Goal: Task Accomplishment & Management: Use online tool/utility

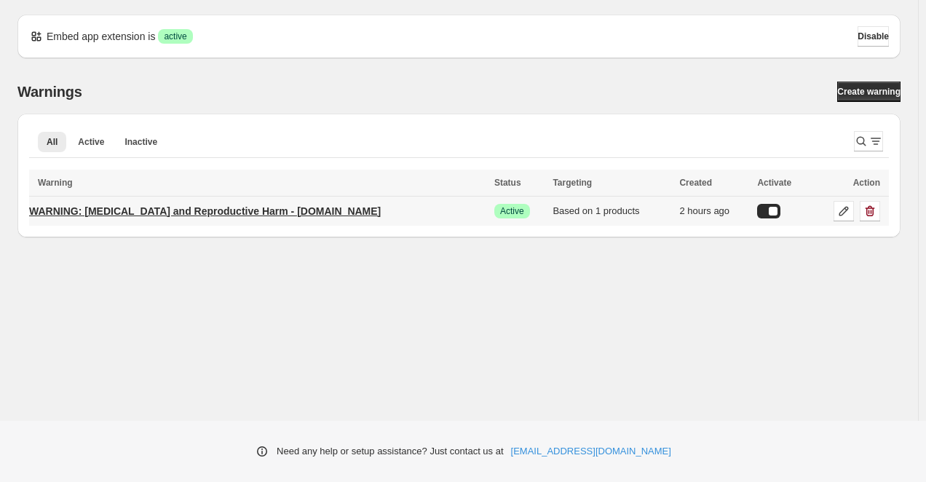
click at [265, 210] on p "WARNING: Cancer and Reproductive Harm - www.p65warnings.ca.gov" at bounding box center [205, 211] width 352 height 15
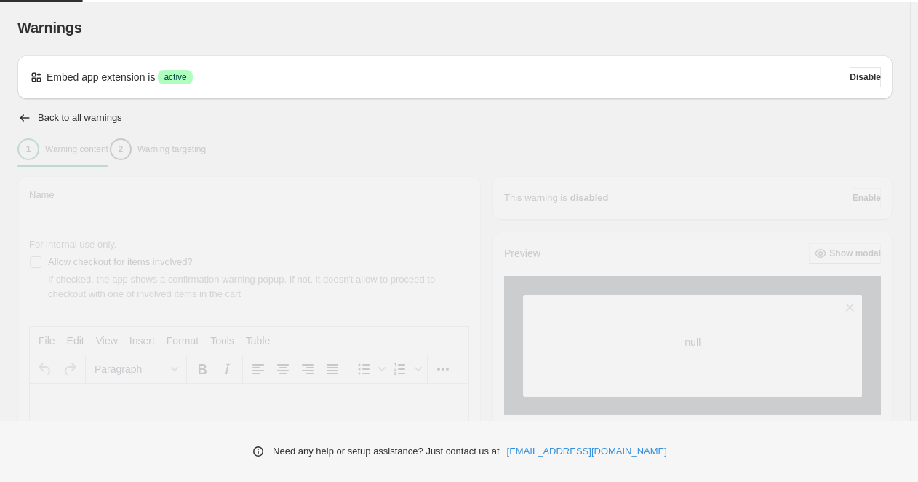
type input "**********"
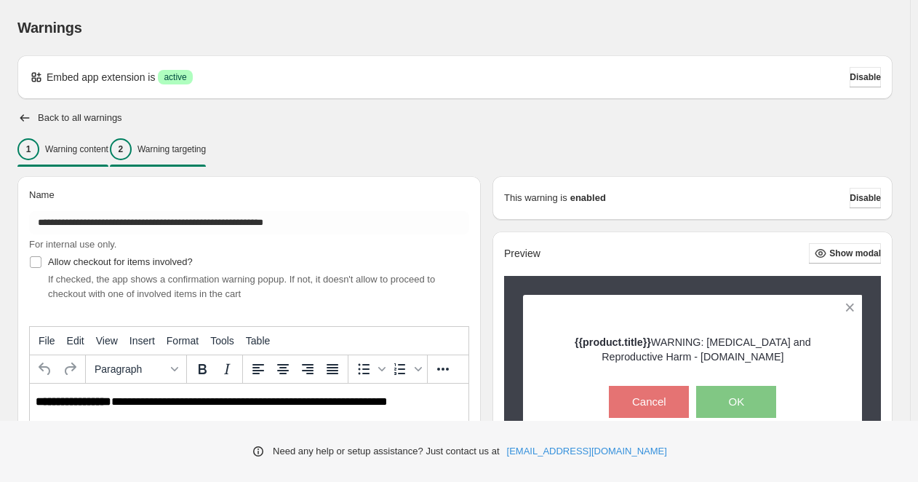
click at [206, 149] on p "Warning targeting" at bounding box center [172, 149] width 68 height 12
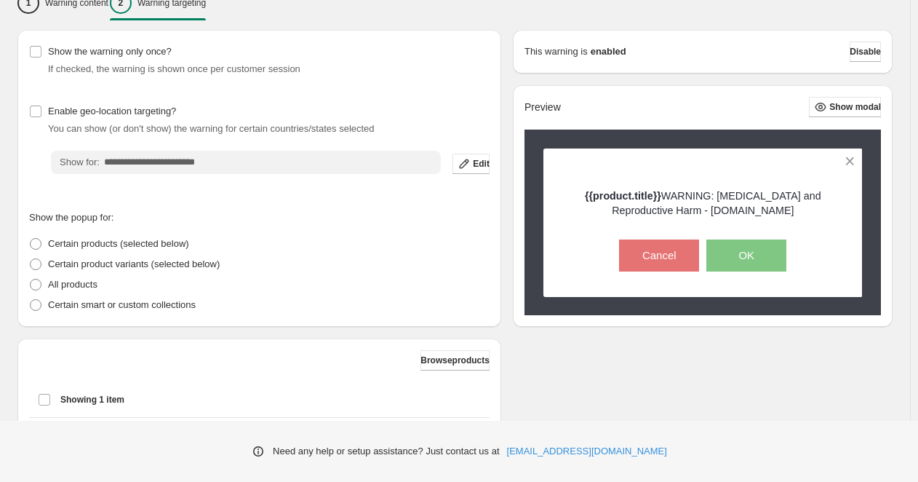
scroll to position [126, 0]
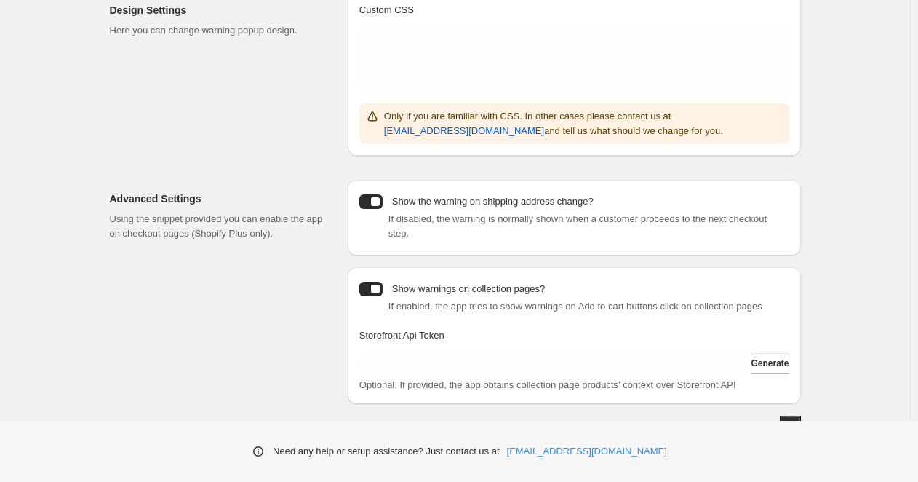
scroll to position [315, 0]
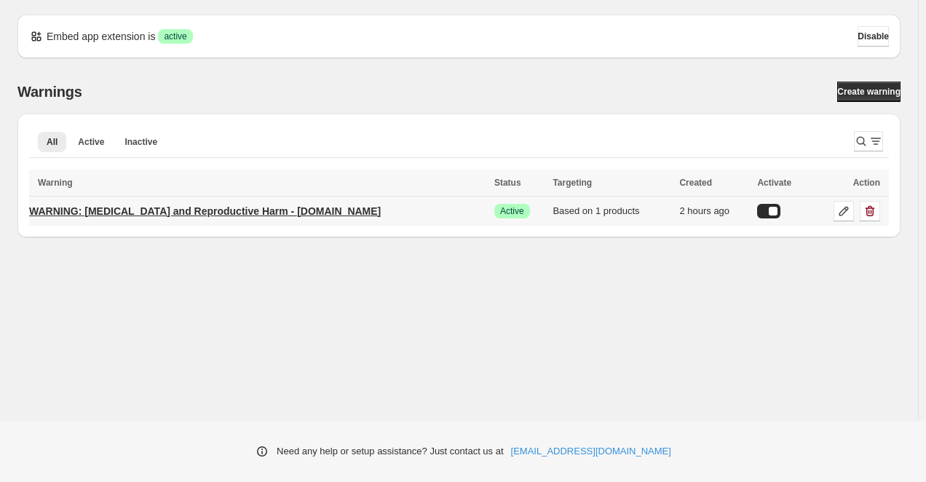
click at [185, 205] on p "WARNING: [MEDICAL_DATA] and Reproductive Harm - [DOMAIN_NAME]" at bounding box center [205, 211] width 352 height 15
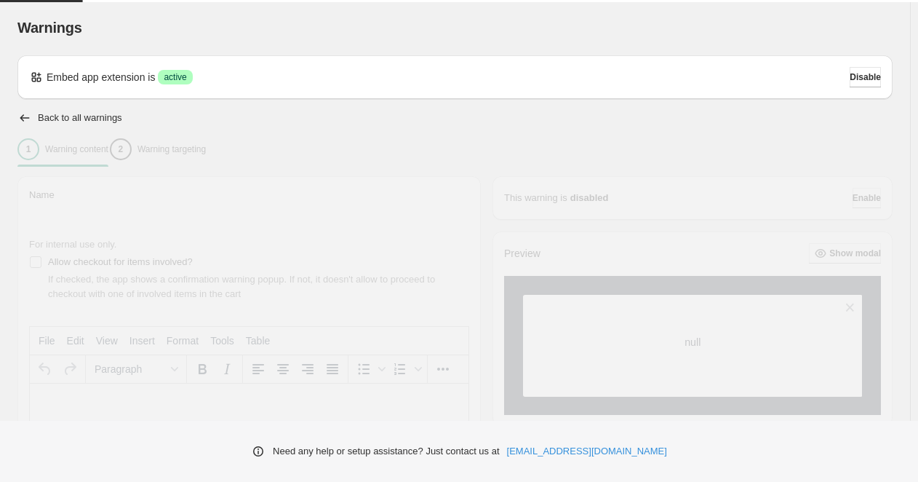
type input "**********"
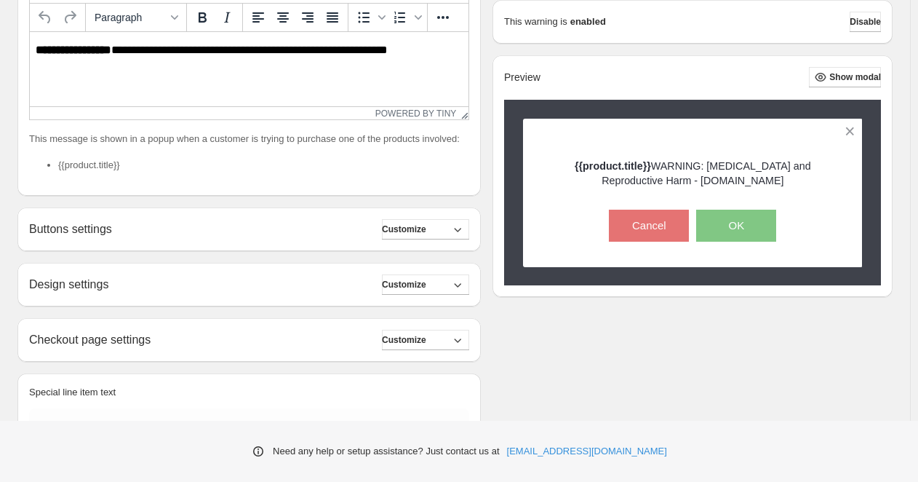
scroll to position [352, 0]
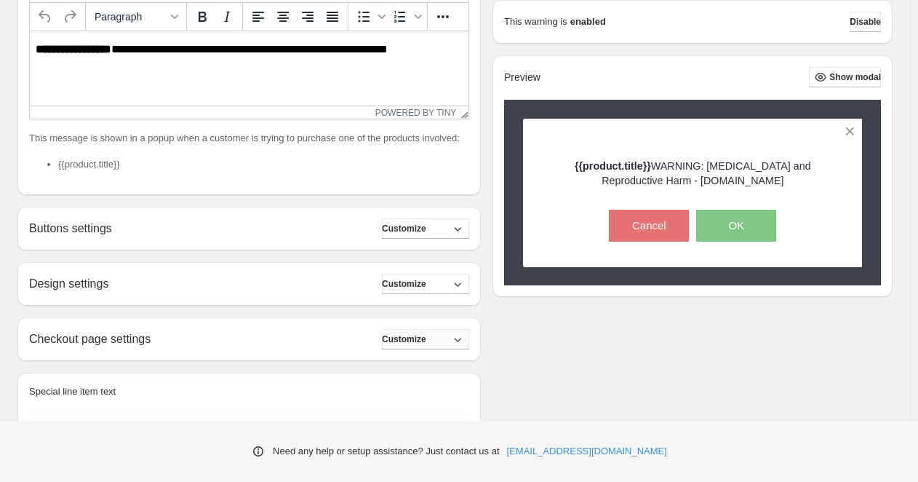
click at [464, 342] on icon "button" at bounding box center [458, 339] width 15 height 15
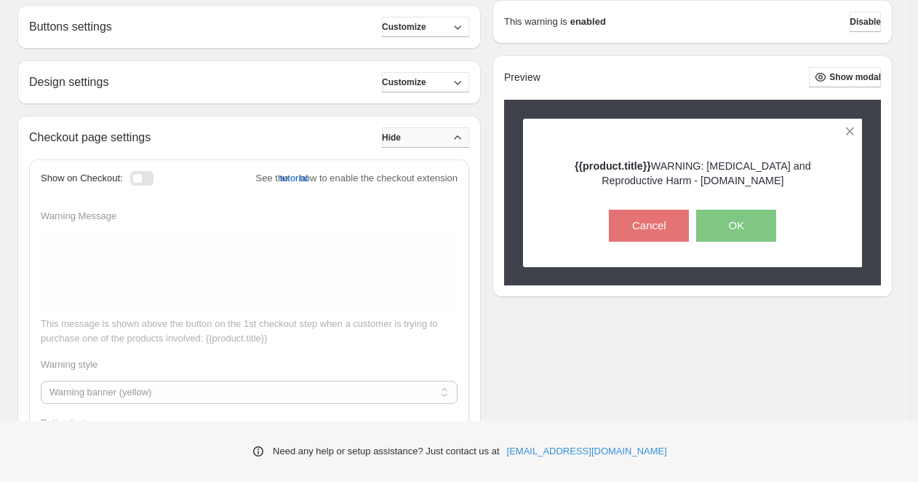
scroll to position [563, 0]
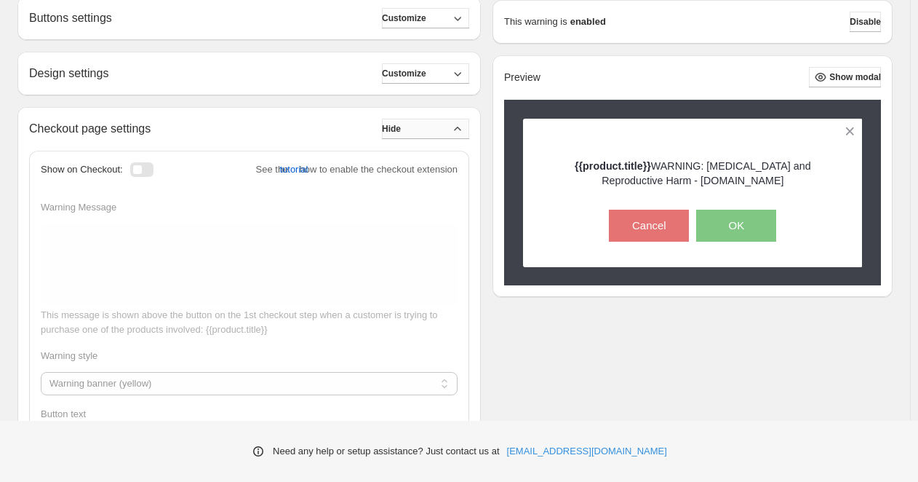
click at [143, 168] on div at bounding box center [141, 169] width 23 height 15
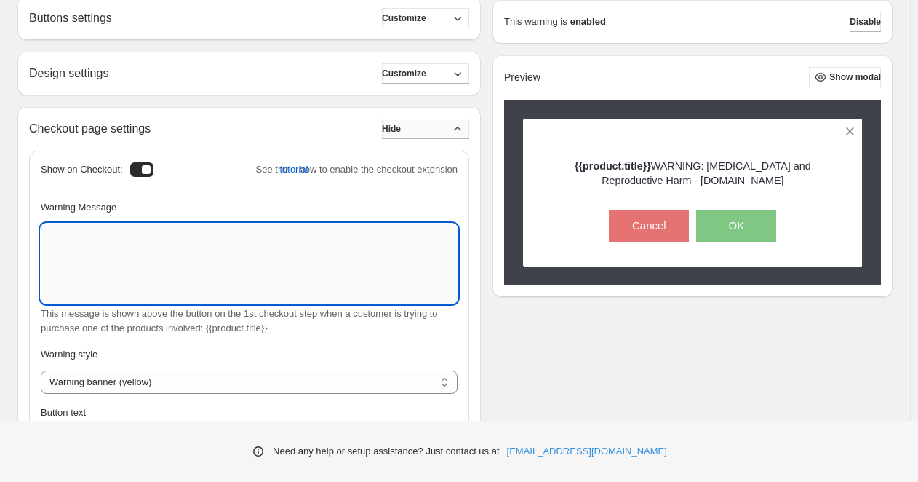
click at [100, 245] on textarea "Warning Message" at bounding box center [249, 263] width 417 height 80
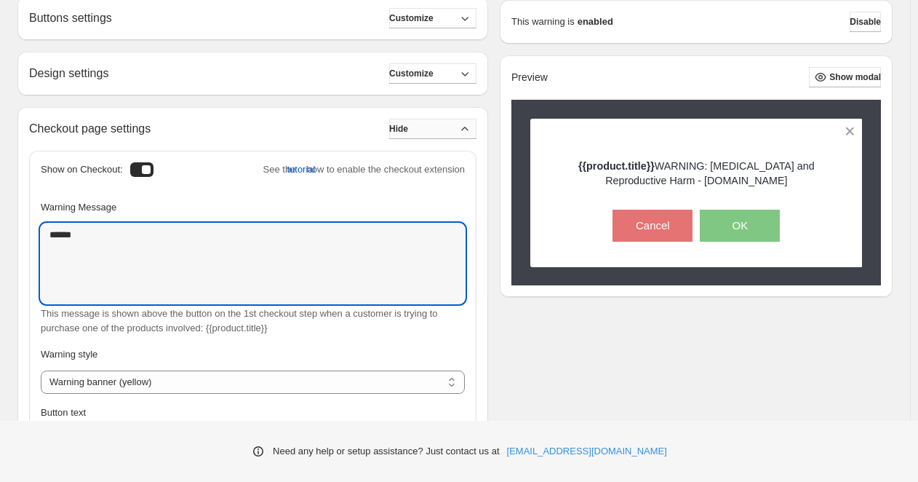
type textarea "******"
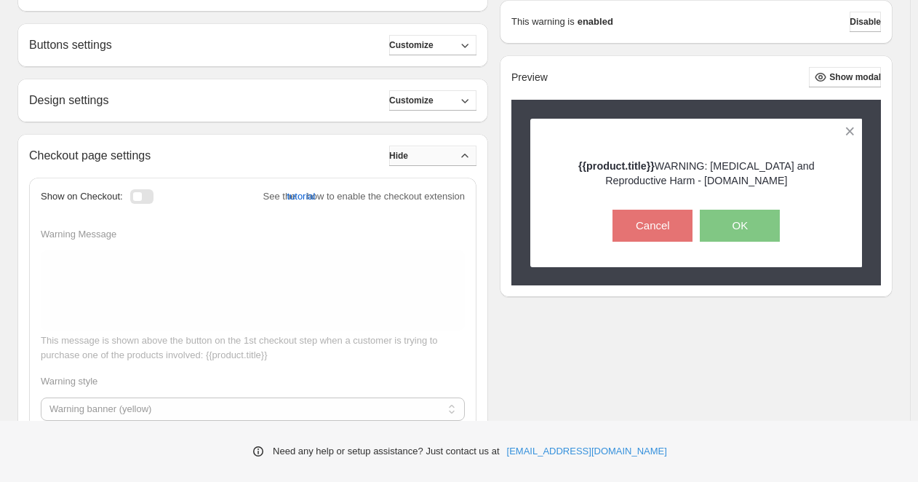
scroll to position [530, 0]
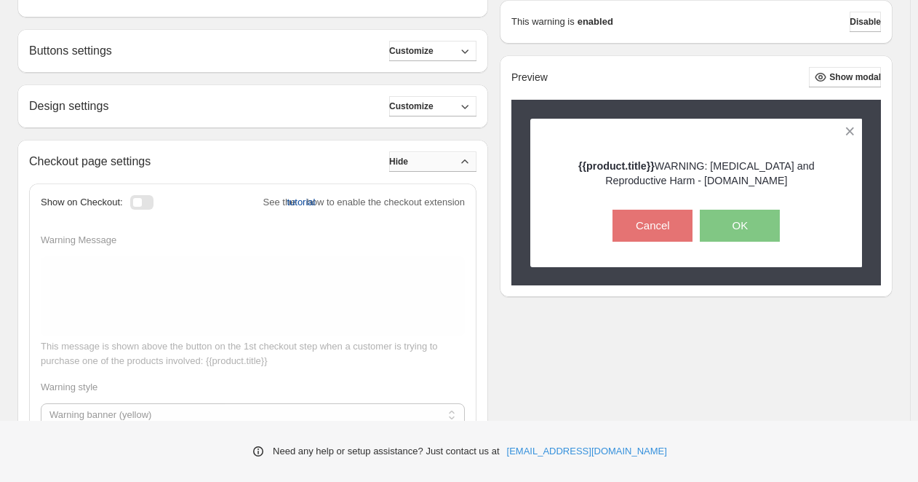
click at [290, 202] on span "tutorial" at bounding box center [301, 202] width 28 height 15
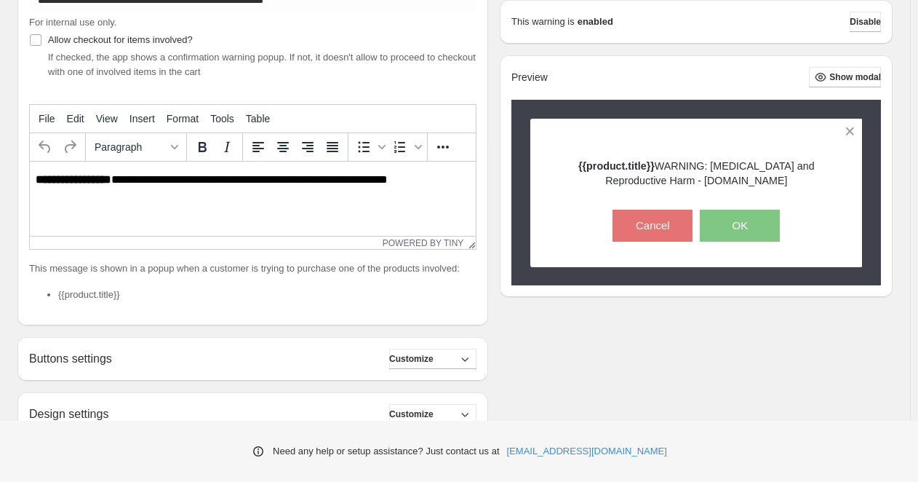
scroll to position [220, 0]
